Goal: Task Accomplishment & Management: Manage account settings

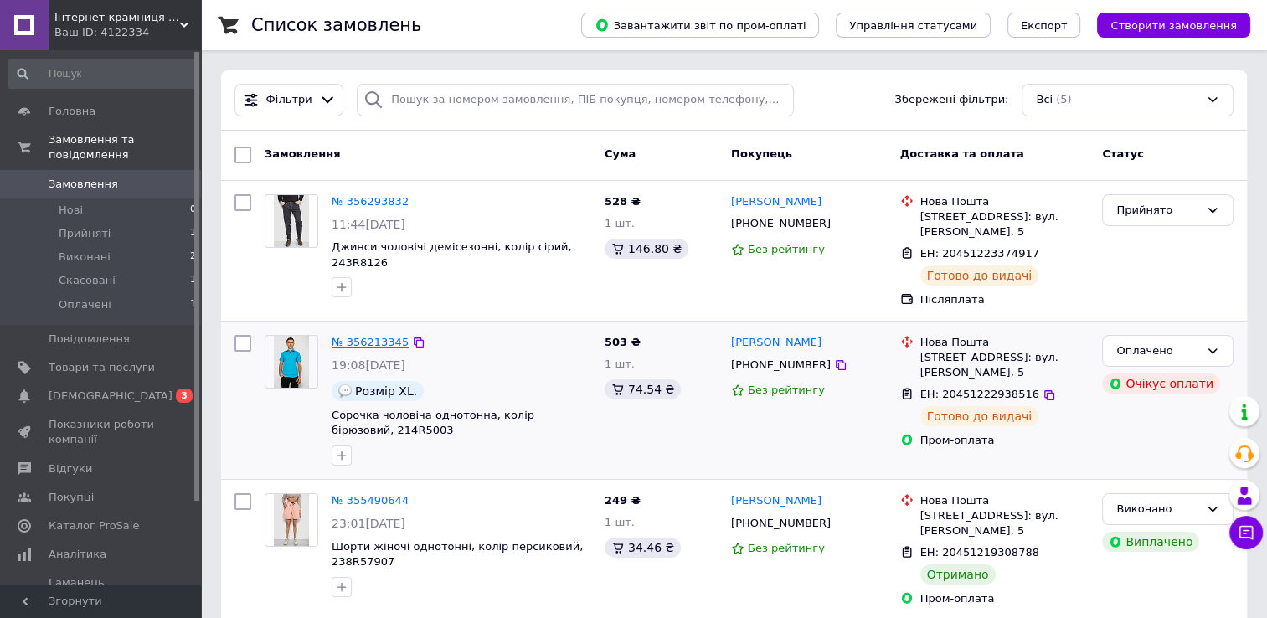
click at [346, 336] on link "№ 356213345" at bounding box center [370, 342] width 77 height 13
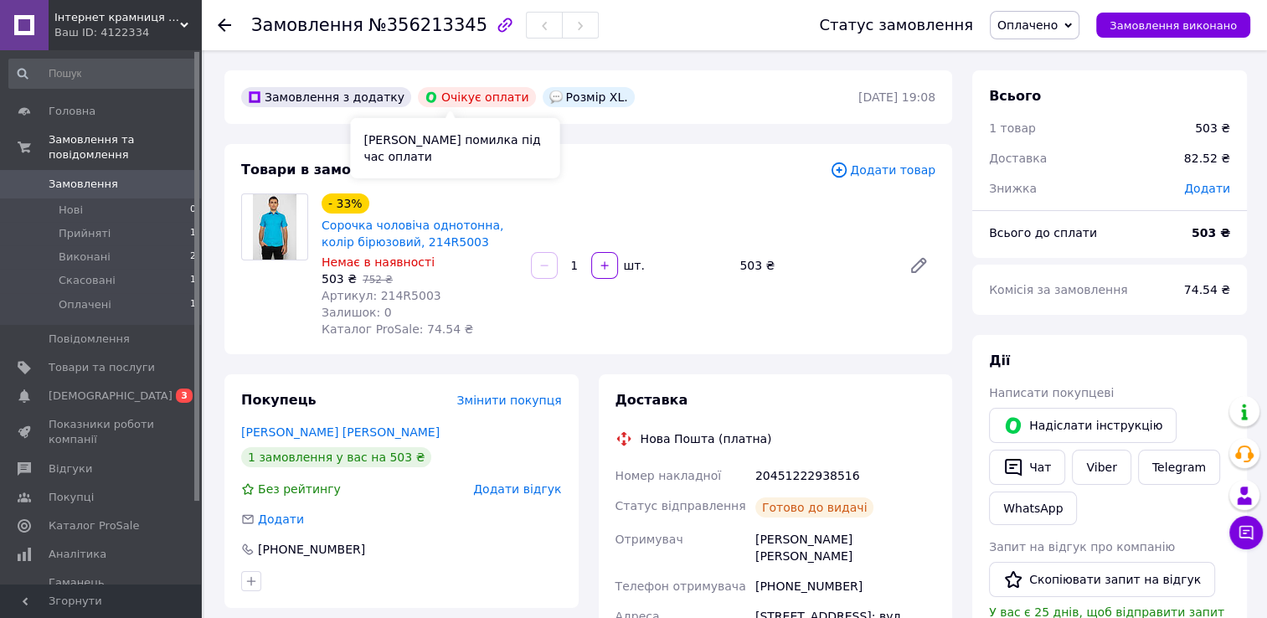
click at [481, 100] on div "Очікує оплати" at bounding box center [477, 97] width 118 height 20
click at [221, 24] on use at bounding box center [224, 24] width 13 height 13
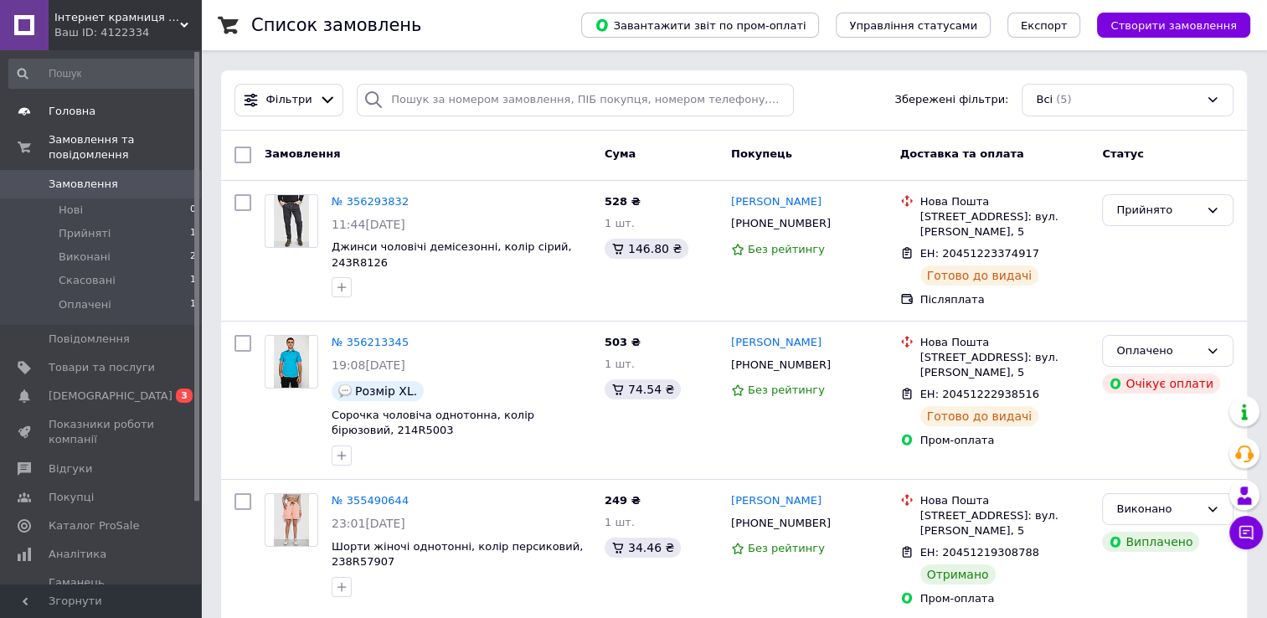
click at [87, 110] on span "Головна" at bounding box center [72, 111] width 47 height 15
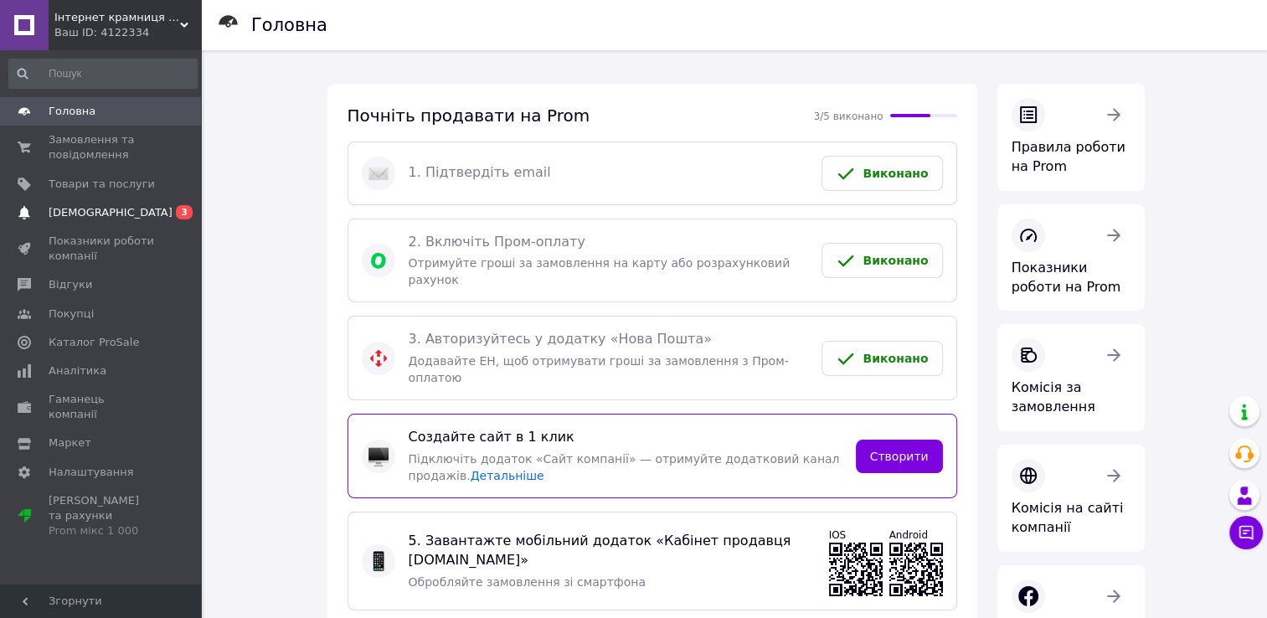
click at [83, 209] on span "[DEMOGRAPHIC_DATA]" at bounding box center [111, 212] width 124 height 15
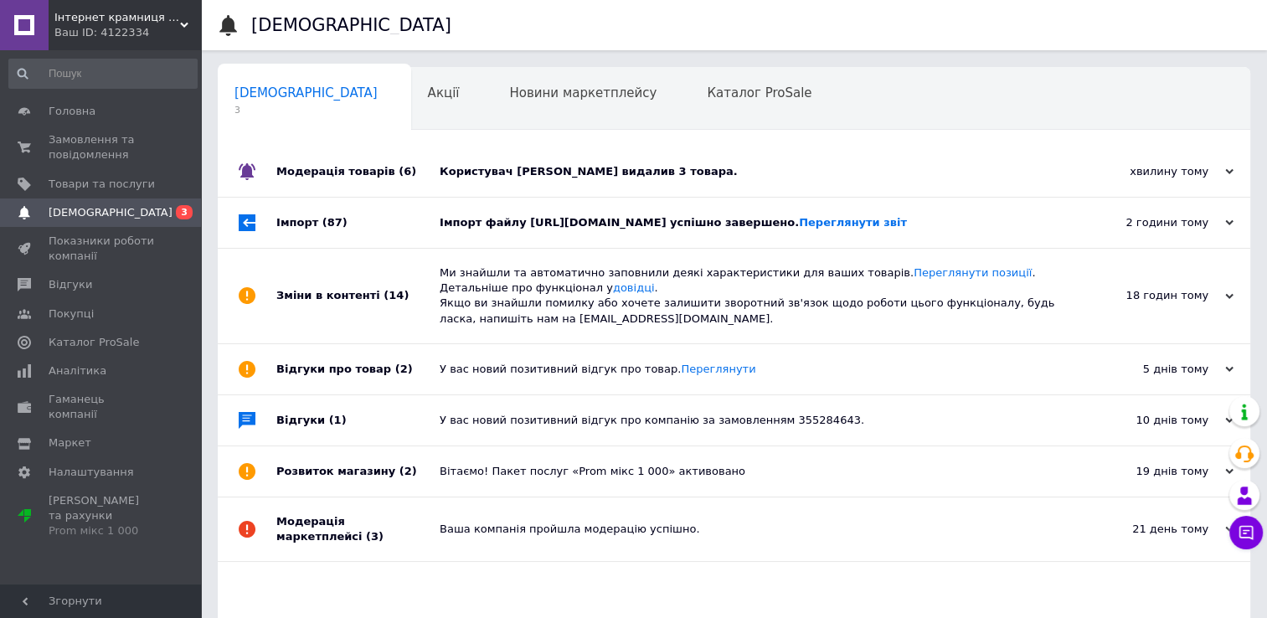
click at [643, 176] on div "Користувач Володимир Кобильняк видалив 3 товара." at bounding box center [753, 171] width 626 height 15
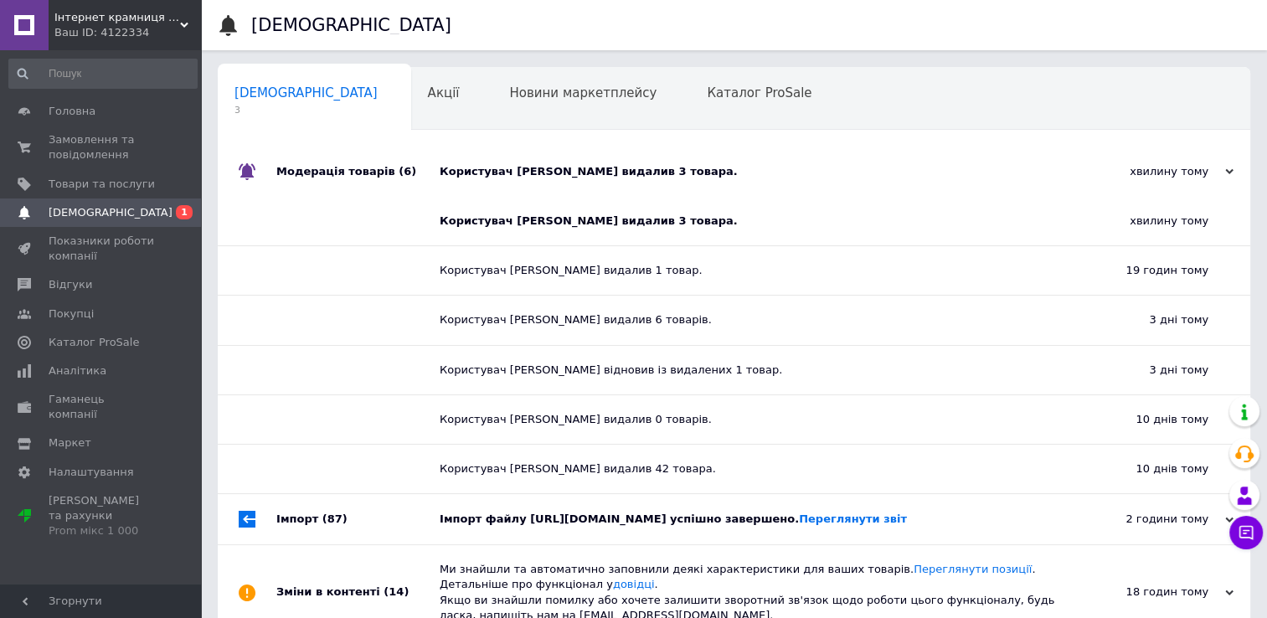
click at [101, 212] on span "[DEMOGRAPHIC_DATA]" at bounding box center [111, 212] width 124 height 15
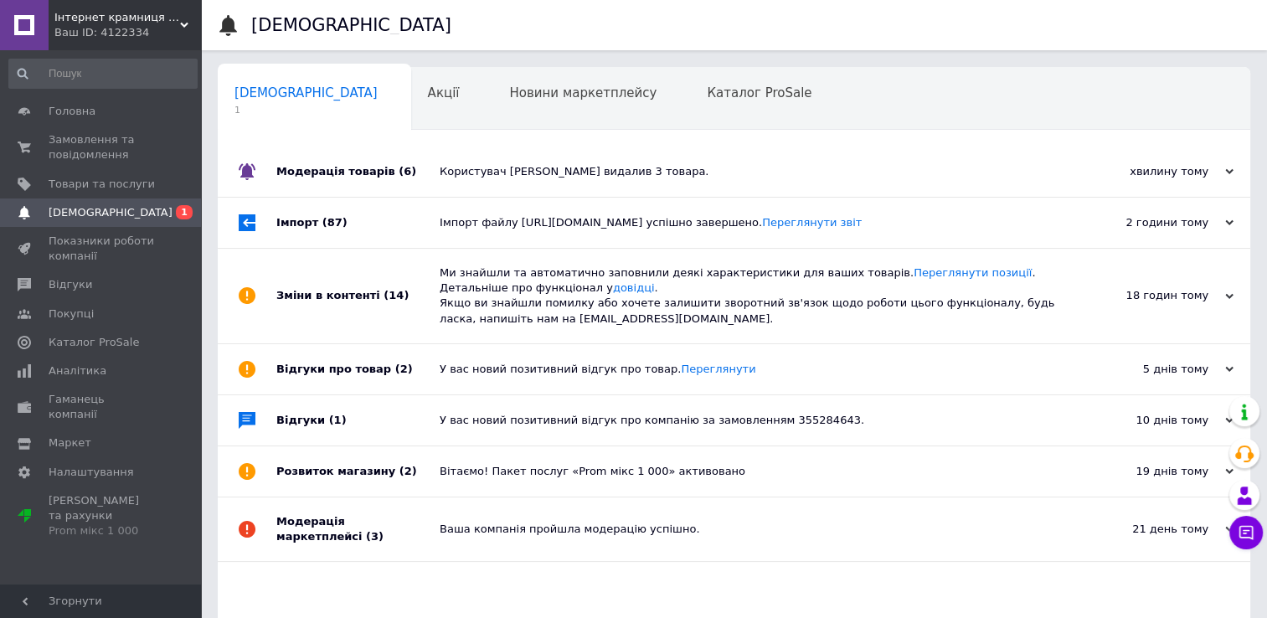
click at [552, 220] on div "Імпорт файлу https://gigmilitary.com/feeds/promua2.xml успішно завершено. Перег…" at bounding box center [753, 222] width 626 height 15
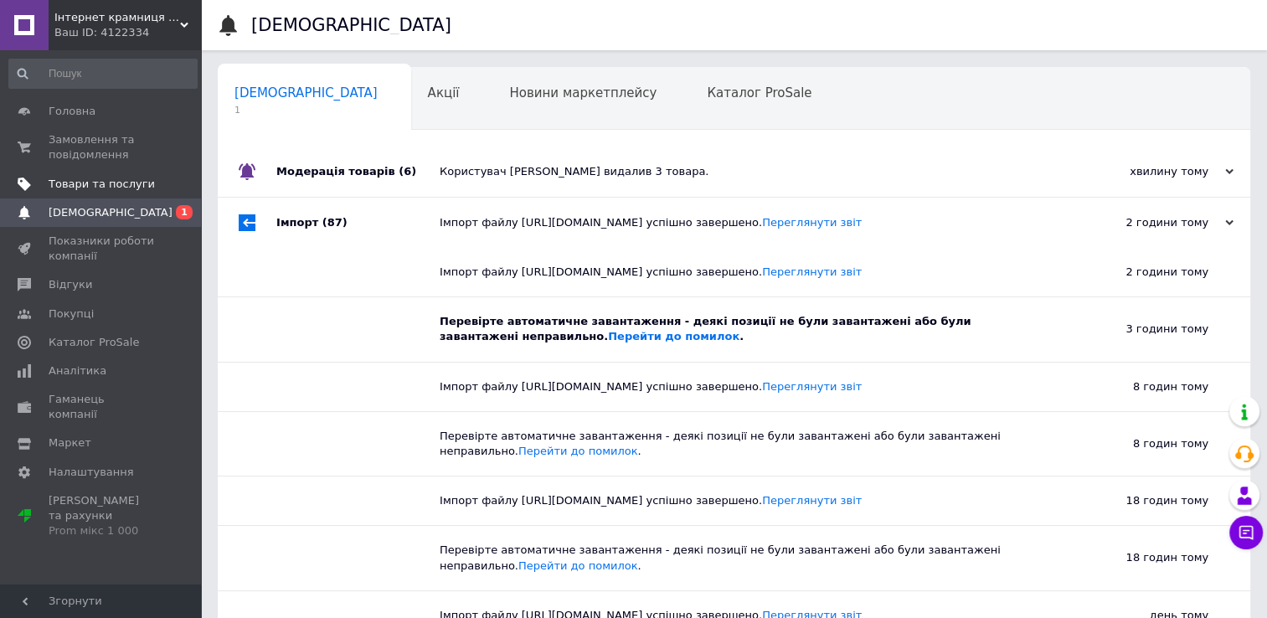
click at [126, 193] on link "Товари та послуги" at bounding box center [103, 184] width 206 height 28
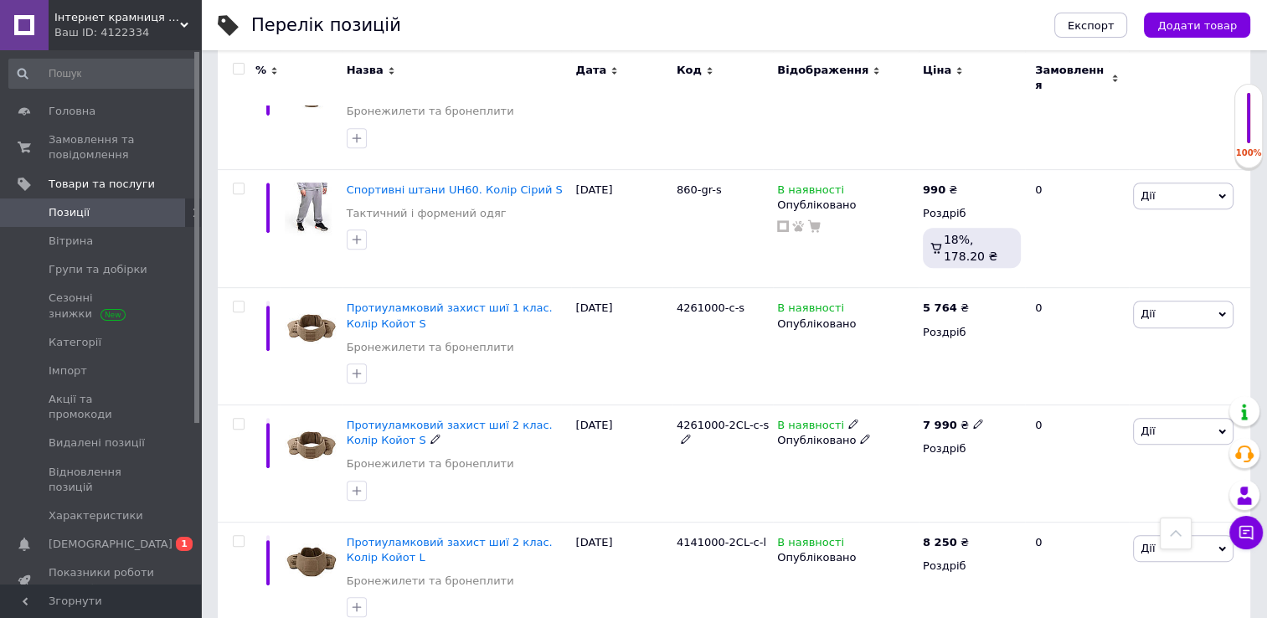
scroll to position [586, 0]
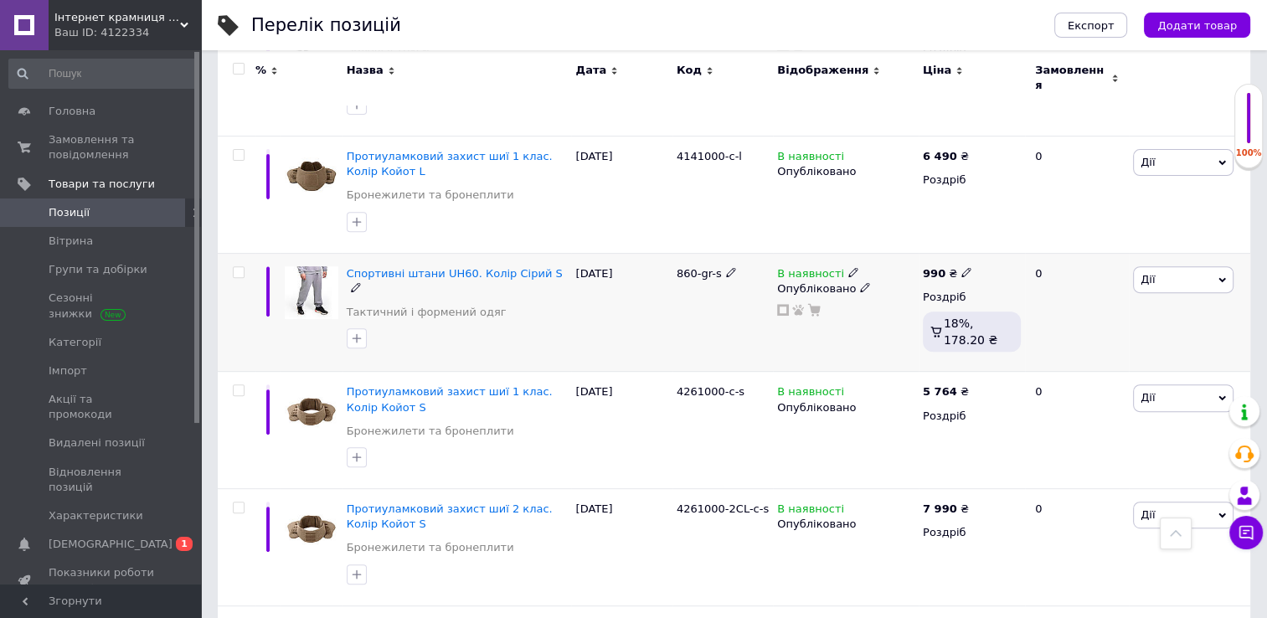
click at [1228, 266] on span "Дії" at bounding box center [1183, 279] width 100 height 27
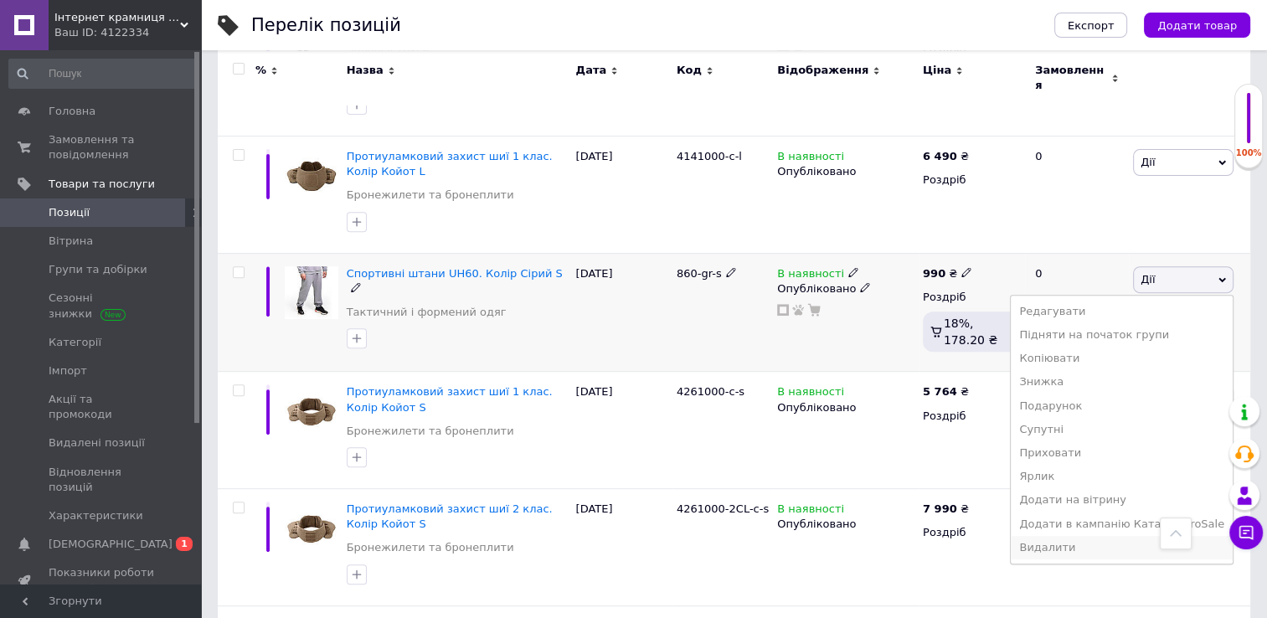
click at [1079, 536] on li "Видалити" at bounding box center [1122, 547] width 222 height 23
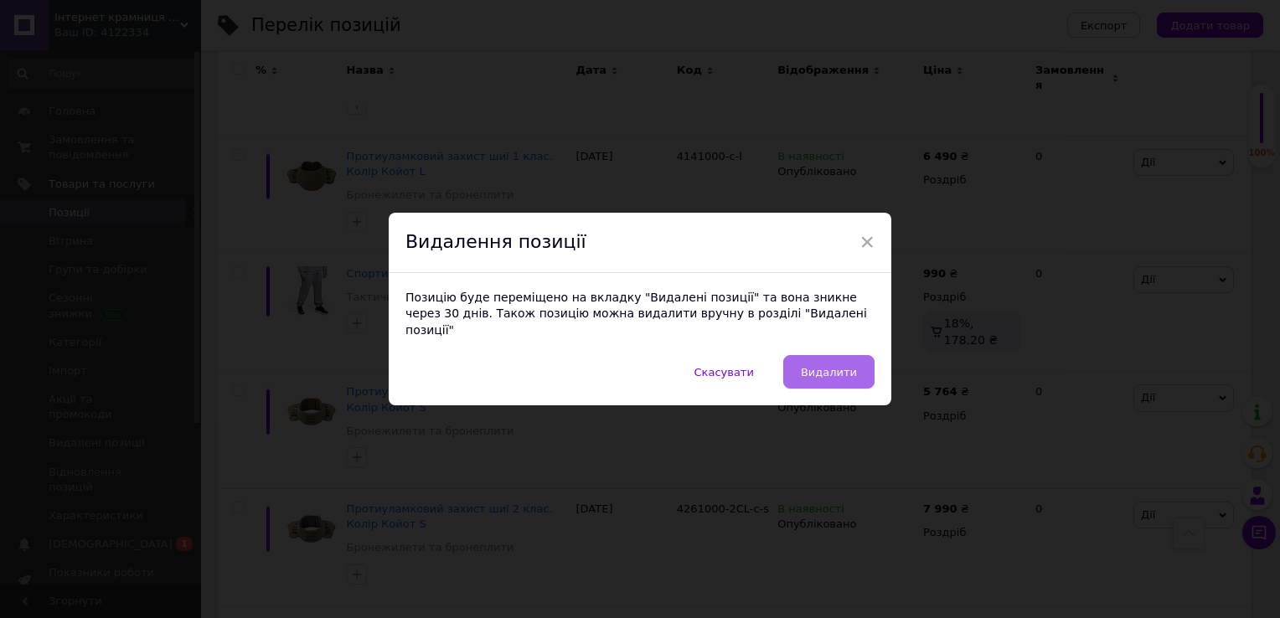
click at [847, 368] on span "Видалити" at bounding box center [829, 372] width 56 height 13
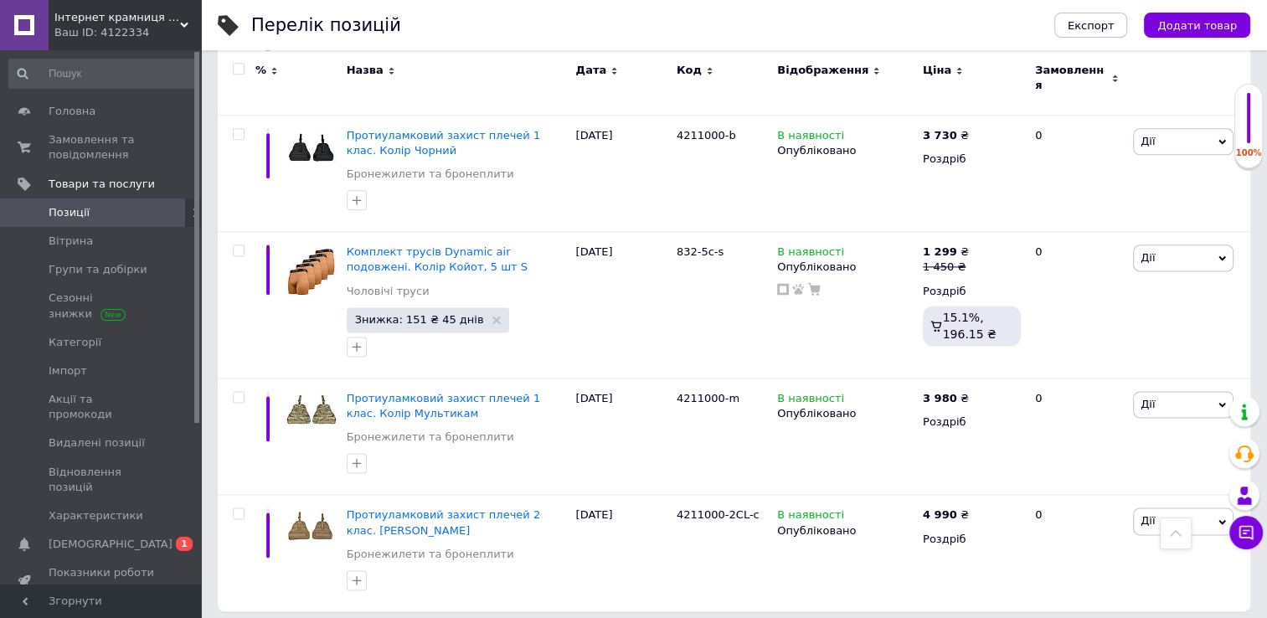
scroll to position [2161, 0]
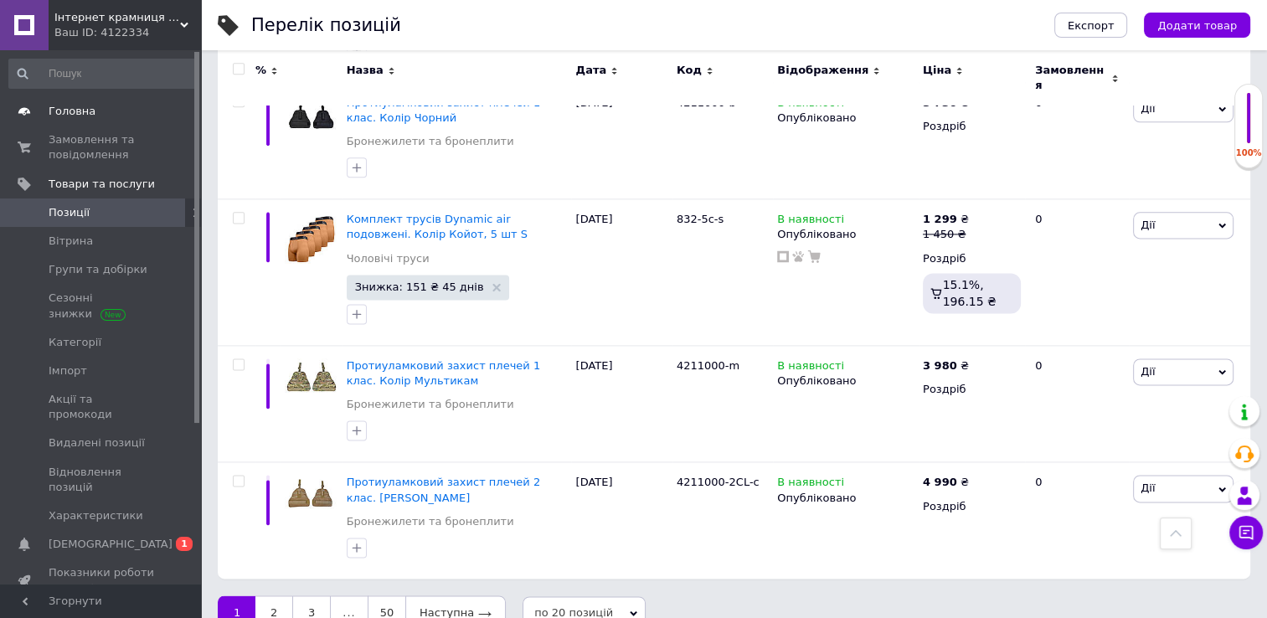
click at [80, 113] on span "Головна" at bounding box center [72, 111] width 47 height 15
